Goal: Task Accomplishment & Management: Use online tool/utility

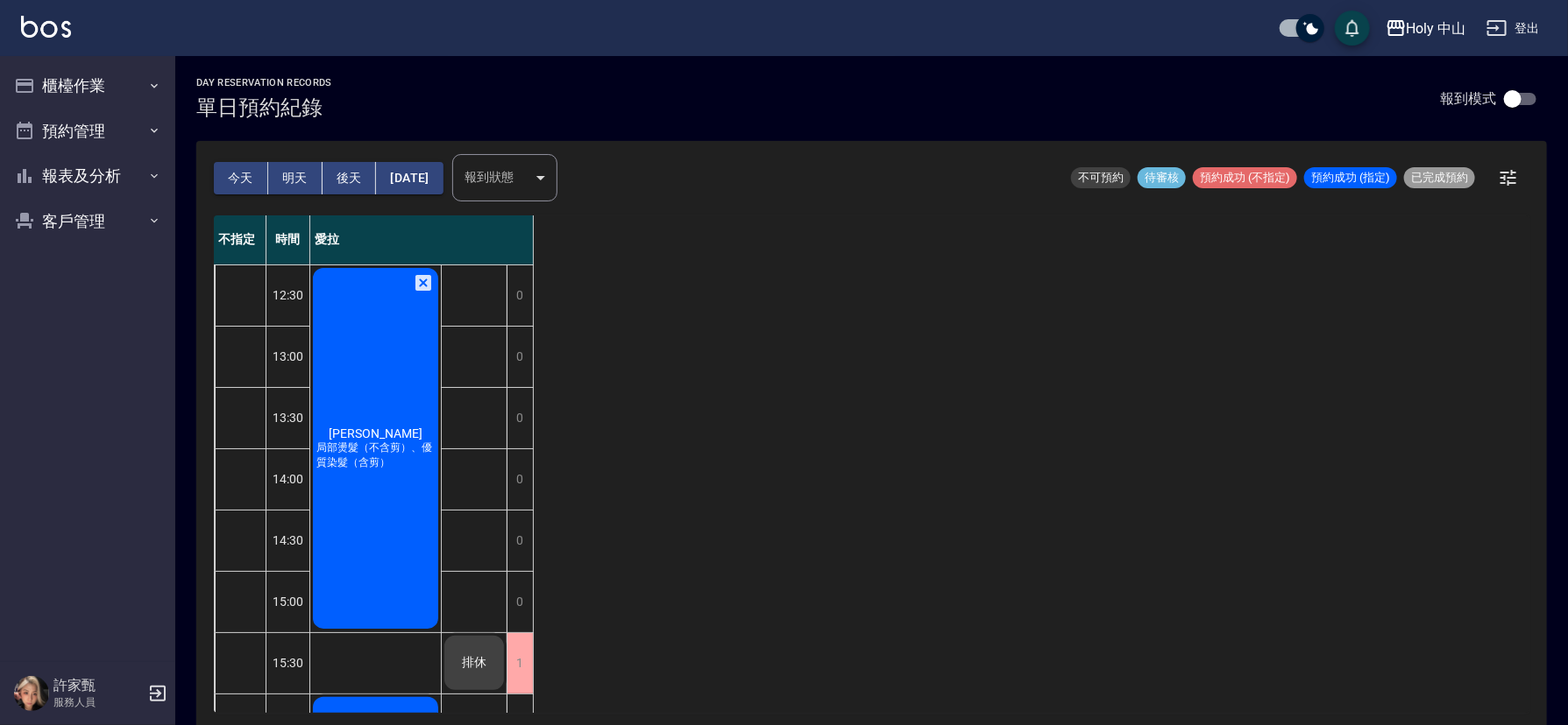
click at [404, 554] on div "[PERSON_NAME] 局部燙髮（不含剪）、優質染髮（含剪）" at bounding box center [375, 449] width 131 height 366
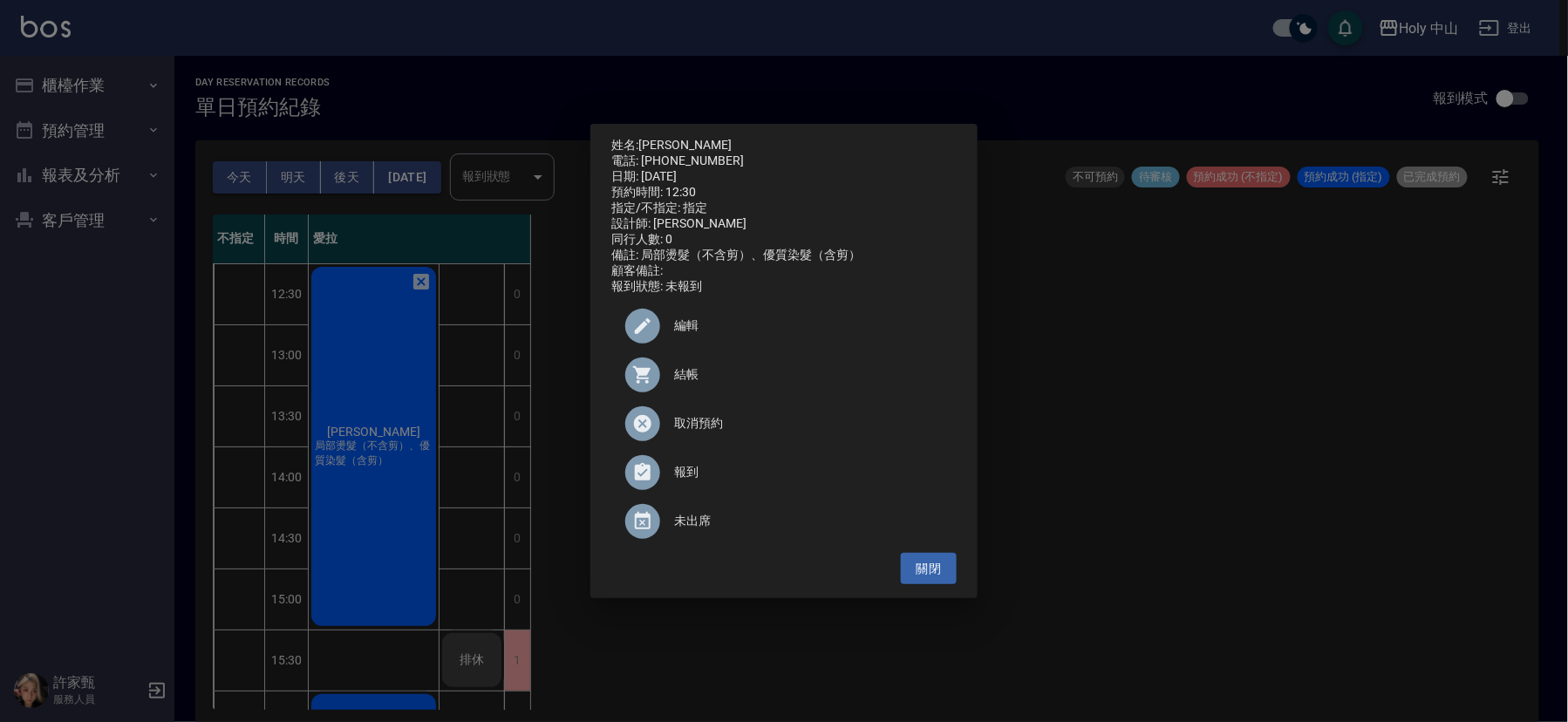
click at [658, 381] on div at bounding box center [642, 374] width 34 height 35
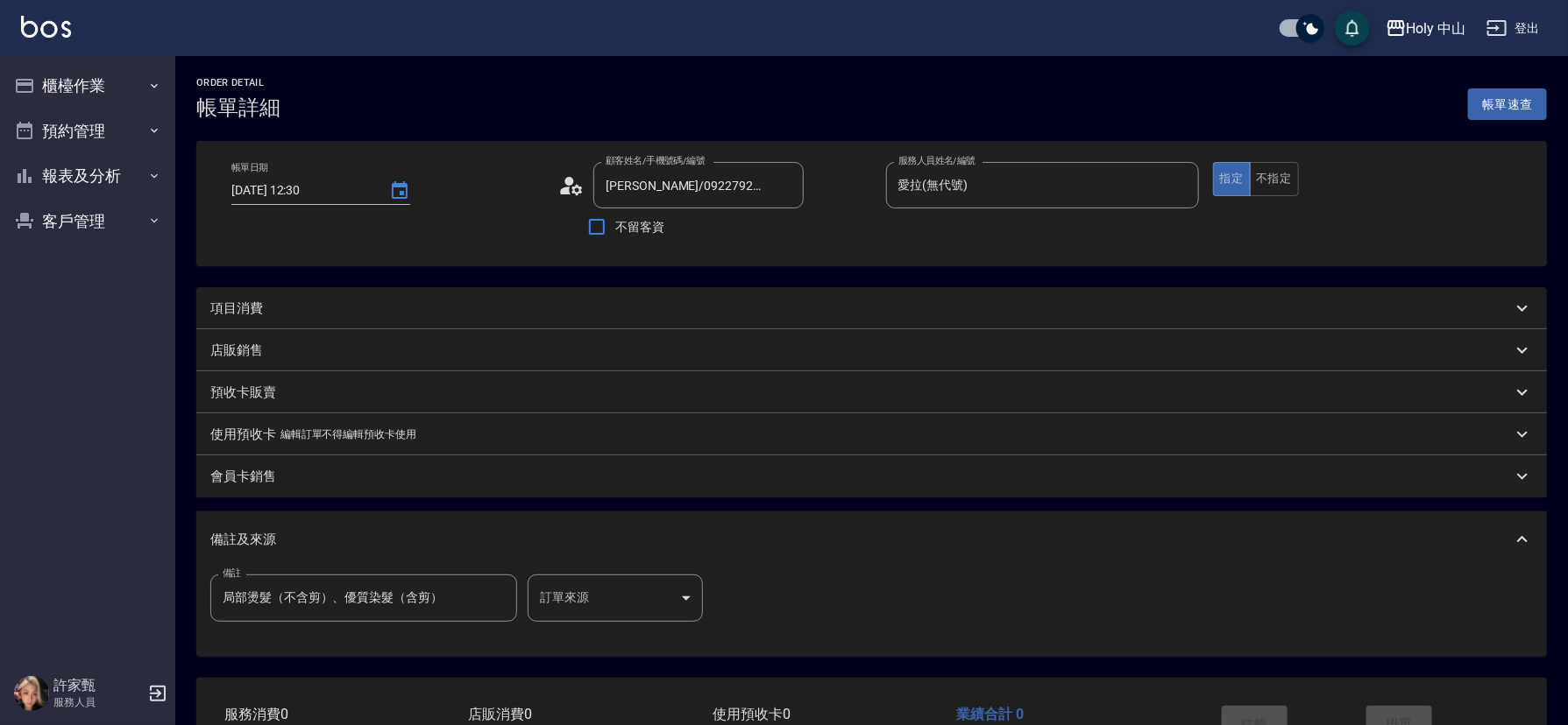
click at [391, 312] on div "項目消費" at bounding box center [861, 308] width 1301 height 19
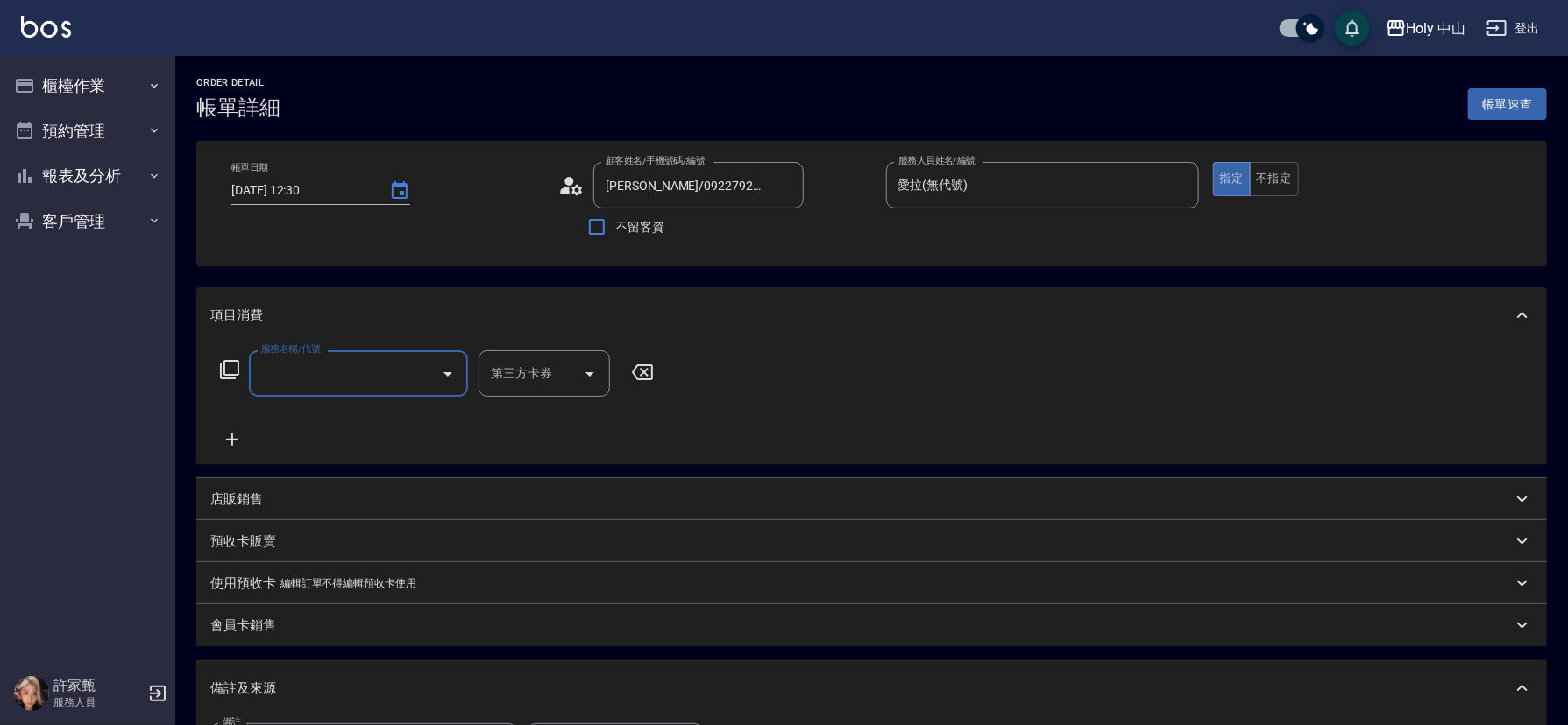
click at [341, 374] on input "服務名稱/代號" at bounding box center [345, 373] width 177 height 31
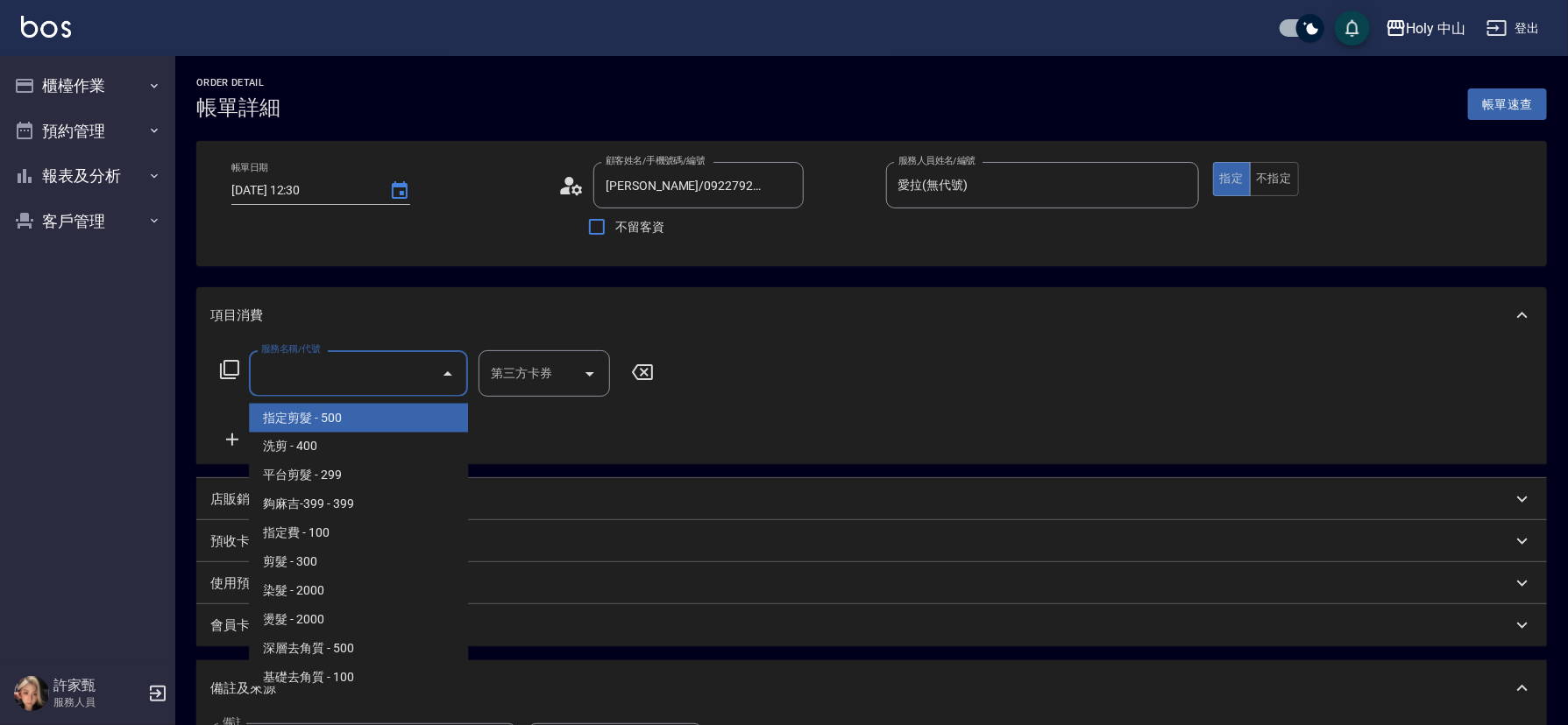
click at [339, 422] on span "指定剪髮 - 500" at bounding box center [358, 418] width 220 height 29
type input "指定剪髮(1)"
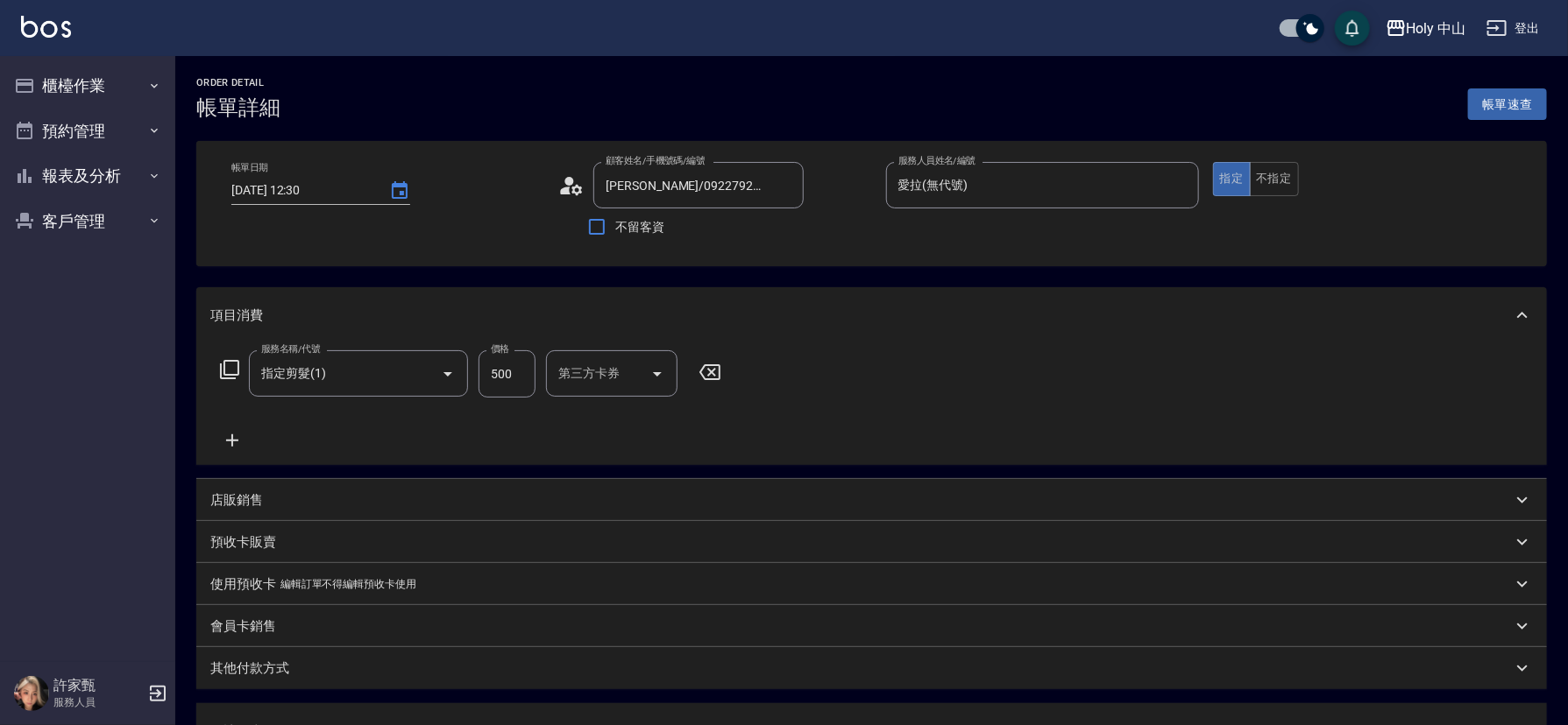
click at [225, 436] on icon at bounding box center [232, 441] width 44 height 21
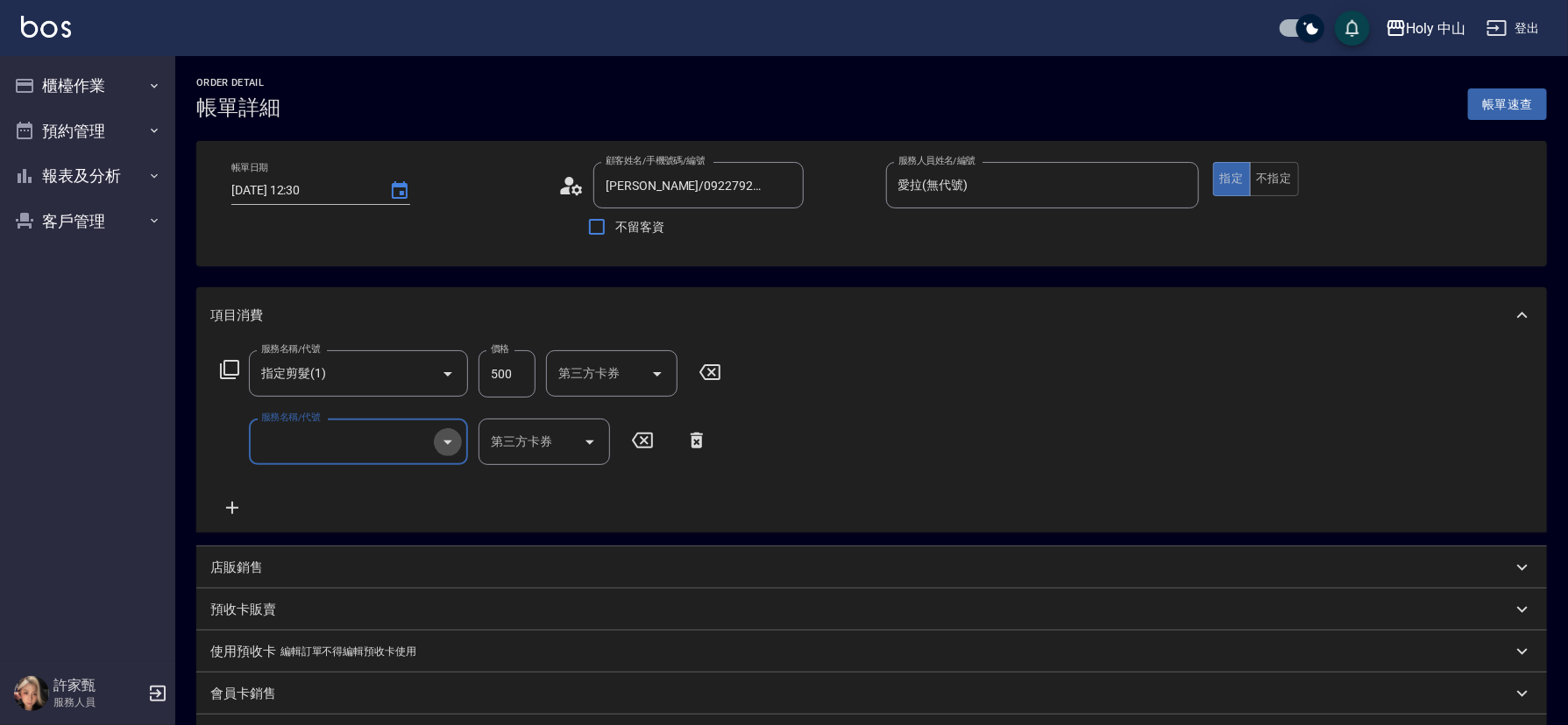
click at [435, 442] on button "Open" at bounding box center [448, 442] width 28 height 28
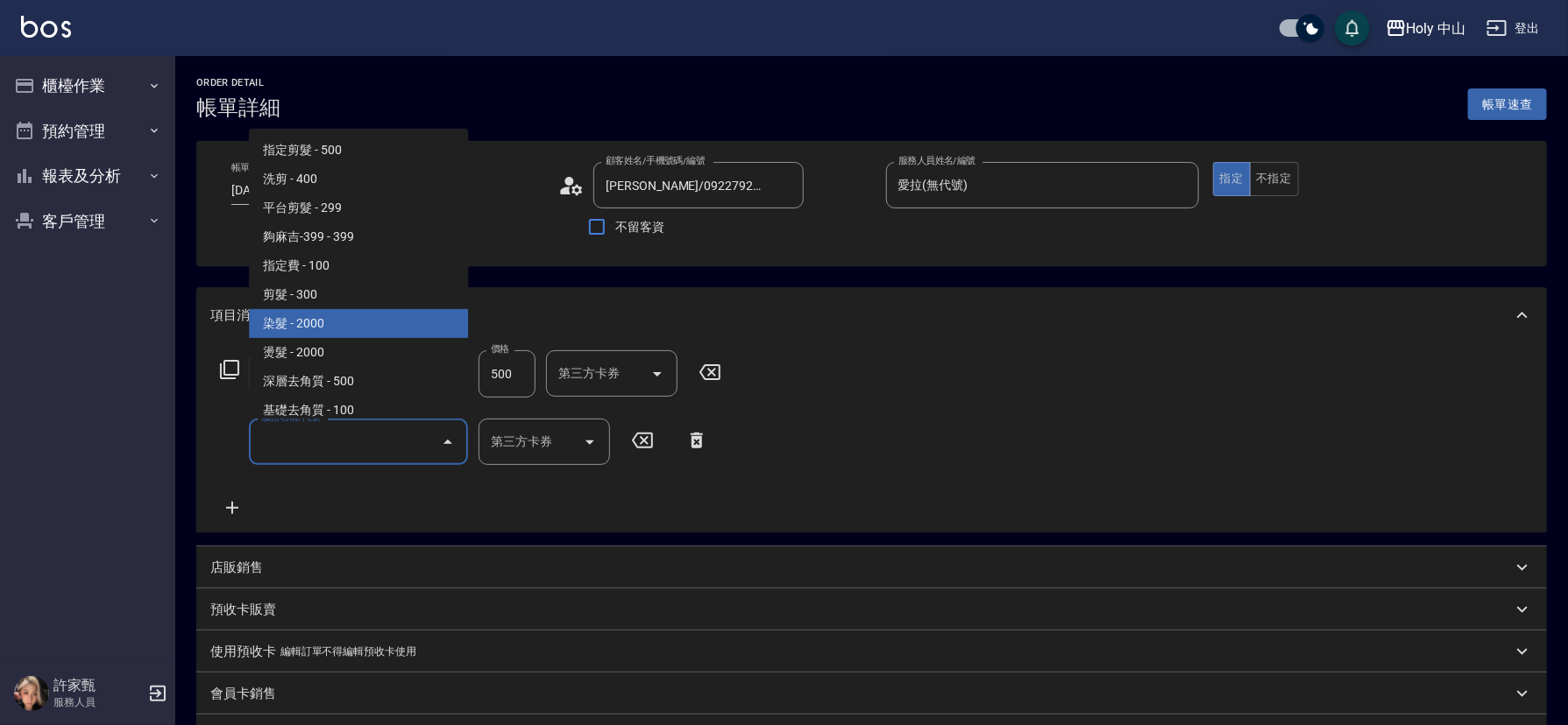
click at [352, 323] on span "染髮 - 2000" at bounding box center [358, 323] width 220 height 29
type input "染髮(C1)"
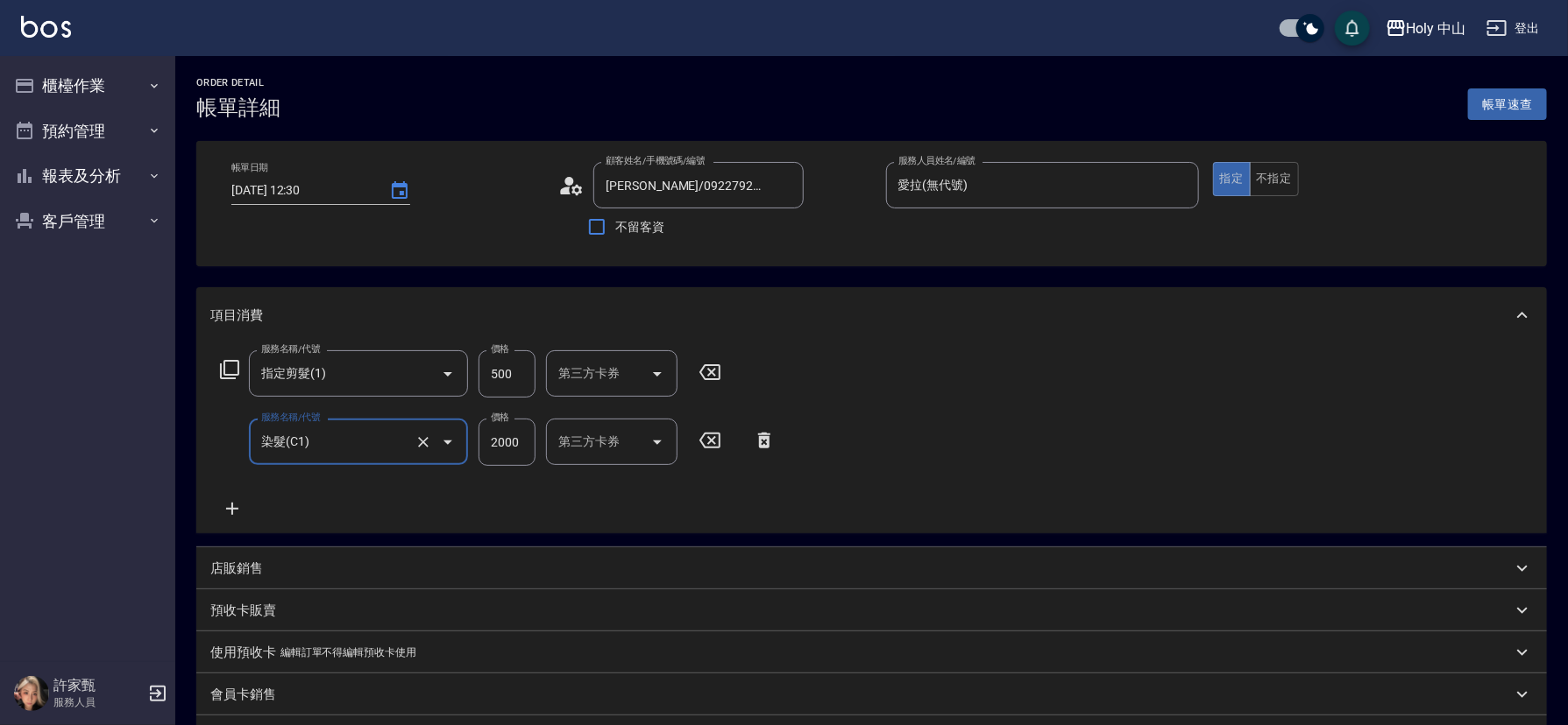
click at [512, 441] on input "2000" at bounding box center [507, 442] width 57 height 47
type input "1700"
click at [230, 509] on icon at bounding box center [232, 509] width 12 height 12
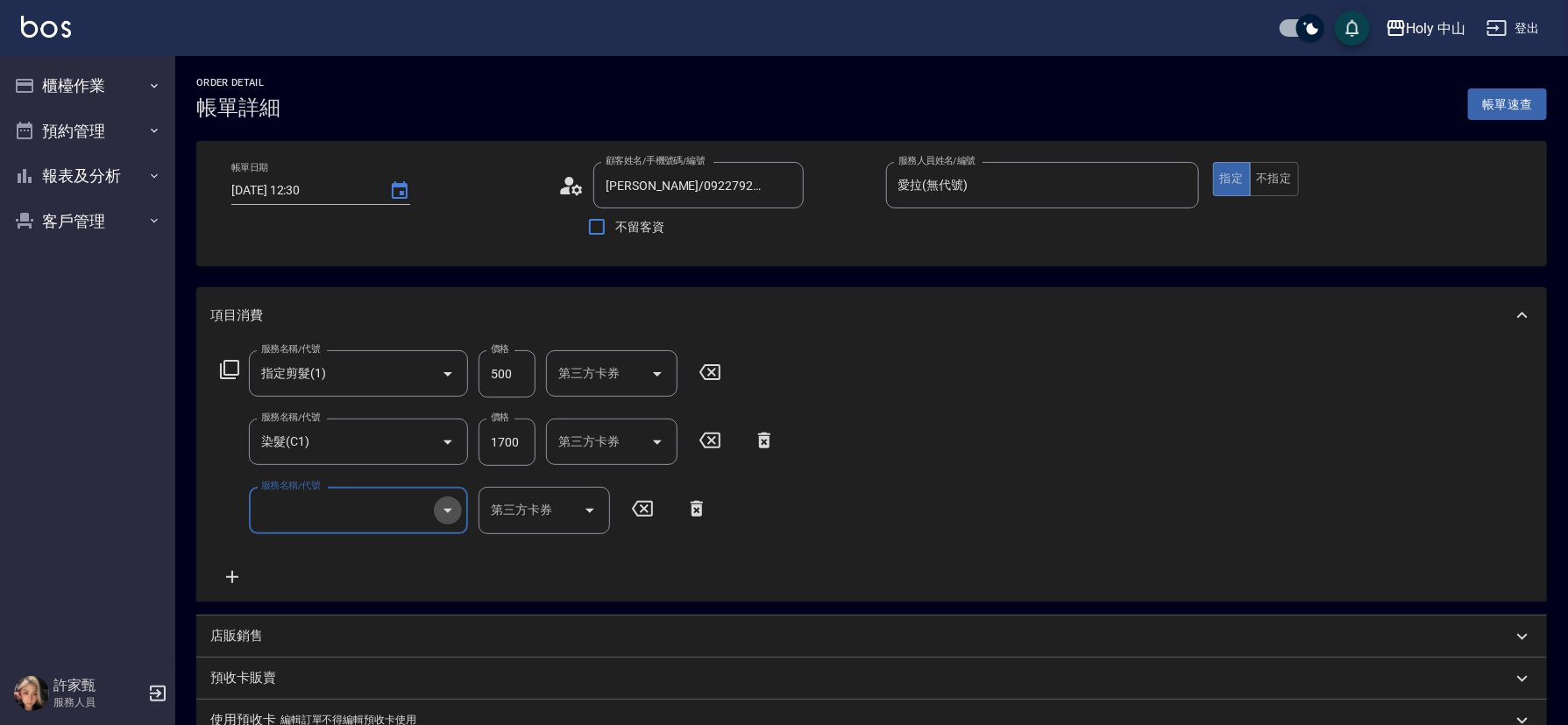
click at [444, 516] on icon "Open" at bounding box center [448, 511] width 21 height 21
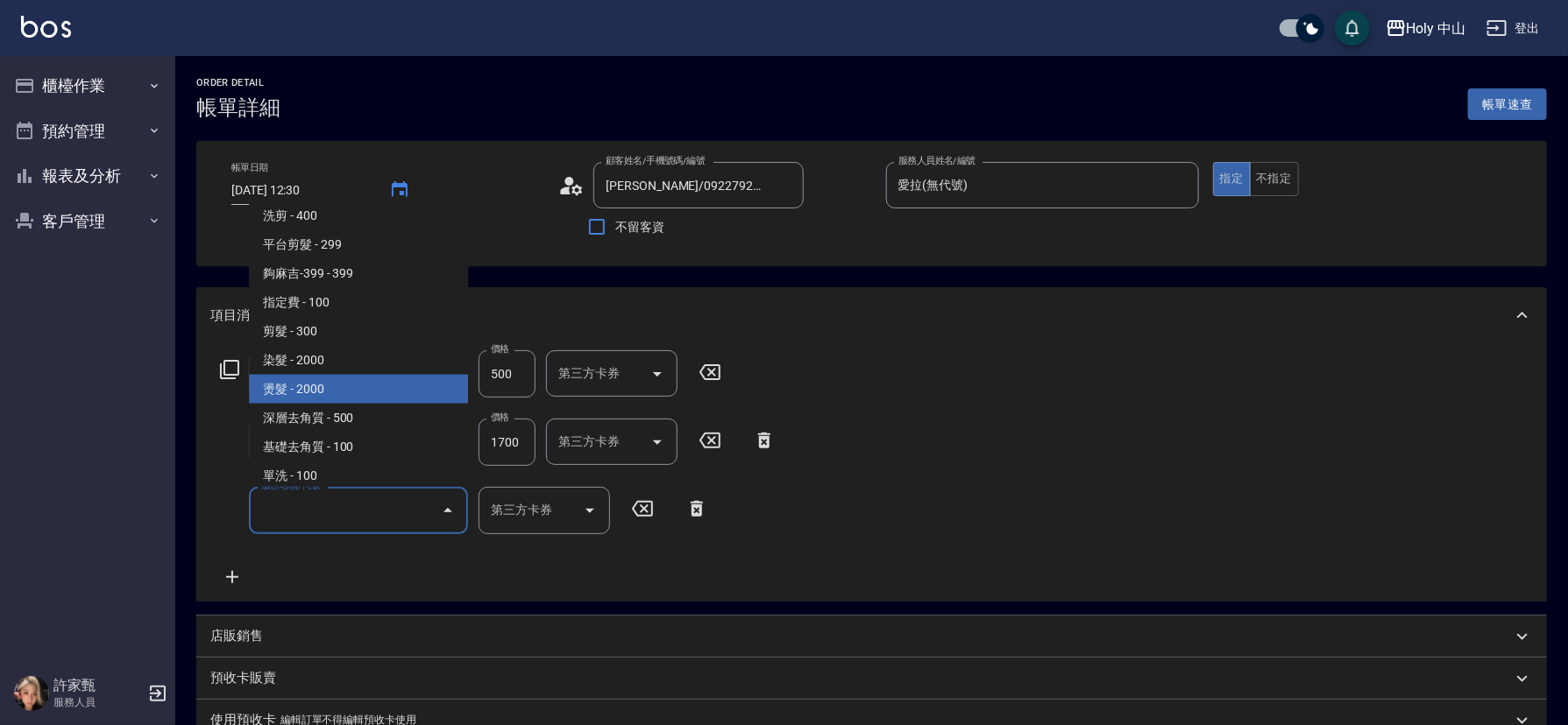
scroll to position [41, 0]
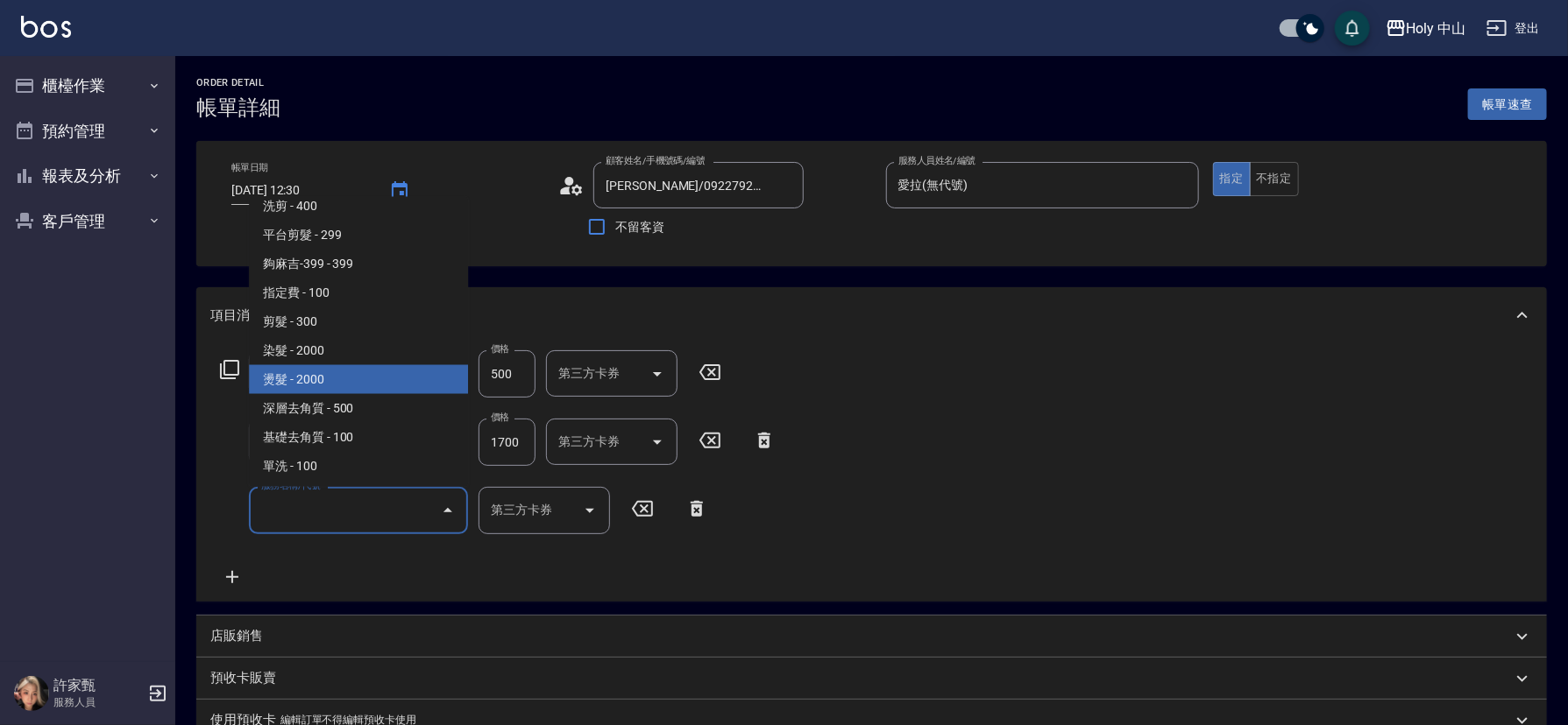
click at [311, 377] on span "燙髮 - 2000" at bounding box center [358, 378] width 220 height 29
type input "燙髮(P1)"
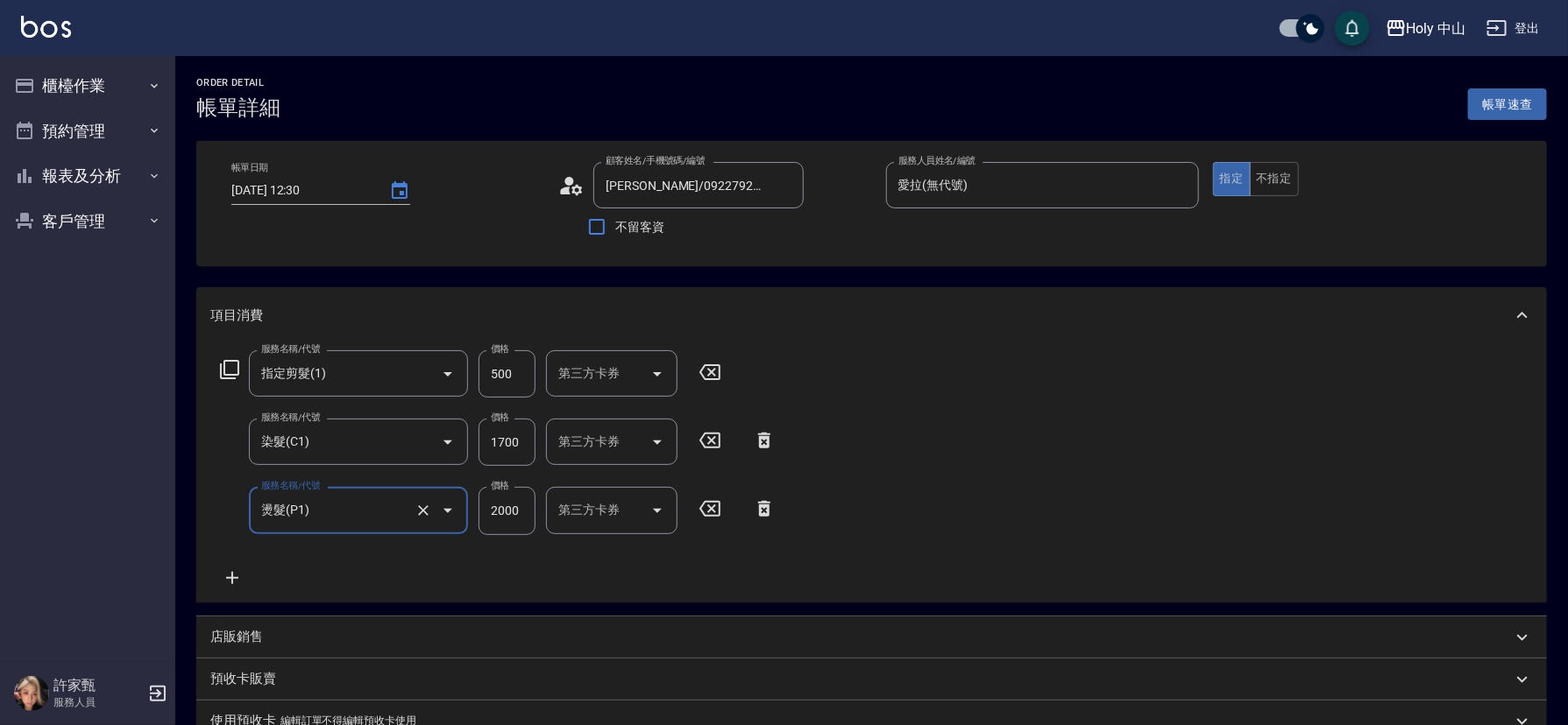
click at [506, 517] on input "2000" at bounding box center [507, 510] width 57 height 47
type input "500"
